Goal: Find specific page/section: Find specific page/section

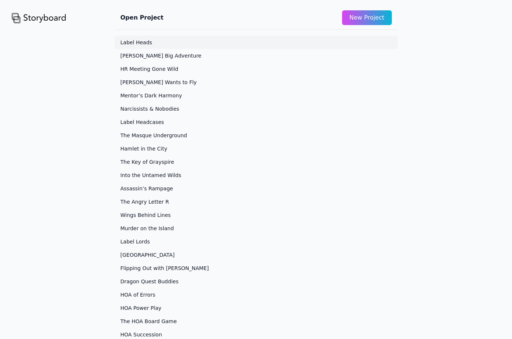
click at [135, 37] on link "Label Heads" at bounding box center [256, 42] width 283 height 13
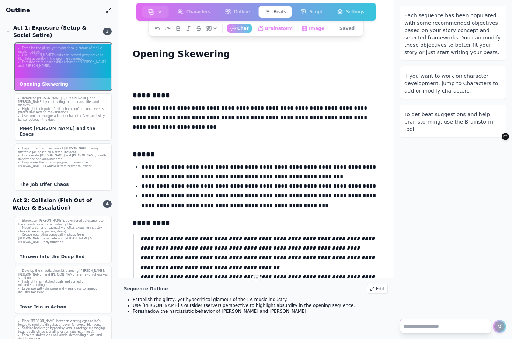
click at [430, 323] on textarea at bounding box center [445, 326] width 91 height 14
click at [435, 295] on div "Each sequence has been populated with some recommended objectives based on your…" at bounding box center [453, 156] width 118 height 313
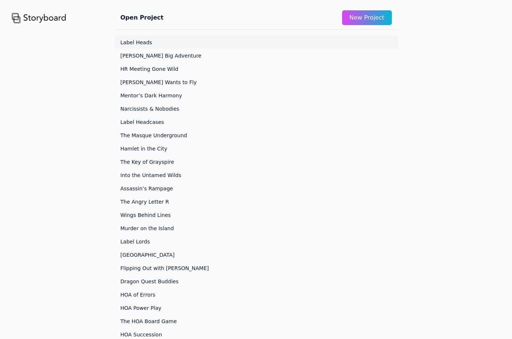
click at [162, 42] on link "Label Heads" at bounding box center [256, 42] width 283 height 13
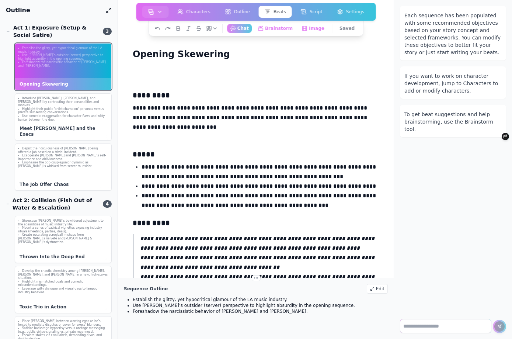
click at [424, 322] on textarea at bounding box center [445, 326] width 91 height 14
click at [452, 296] on div "Each sequence has been populated with some recommended objectives based on your…" at bounding box center [453, 156] width 118 height 313
